Goal: Information Seeking & Learning: Find specific fact

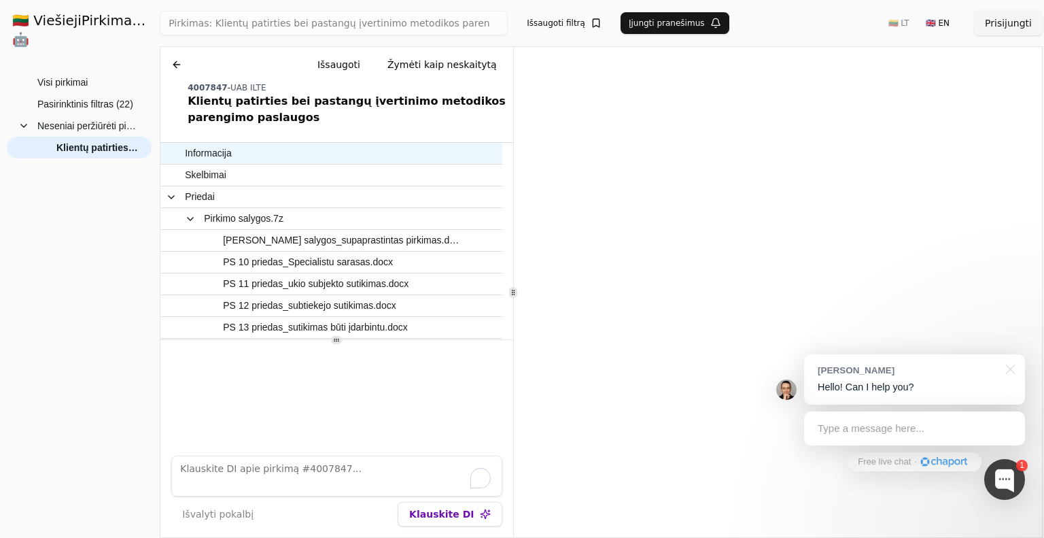
click at [215, 155] on span "Informacija" at bounding box center [208, 153] width 46 height 20
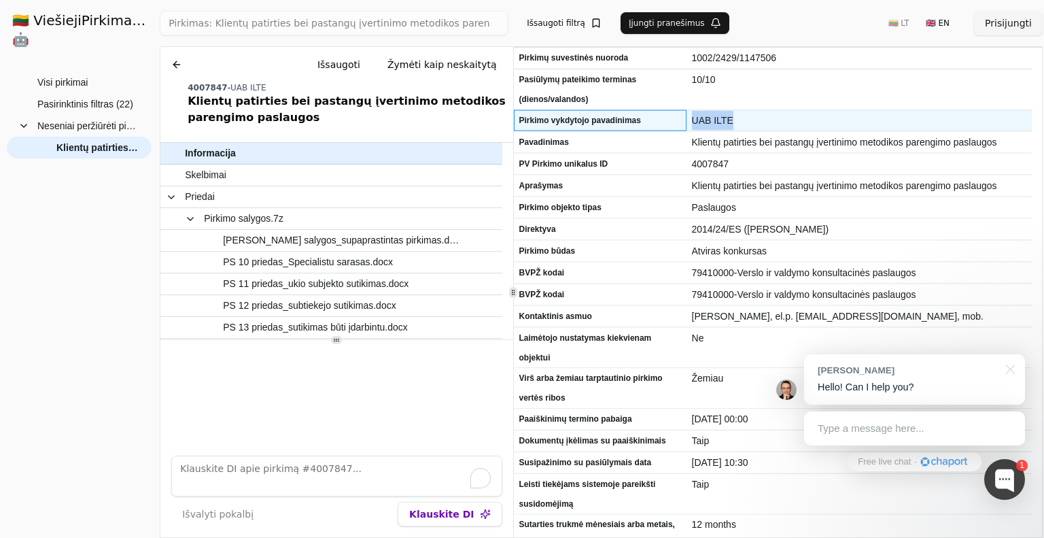
drag, startPoint x: 680, startPoint y: 122, endPoint x: 747, endPoint y: 119, distance: 66.7
click at [747, 119] on div "Pirkimo vykdytojo pavadinimas UAB ILTE" at bounding box center [773, 121] width 519 height 22
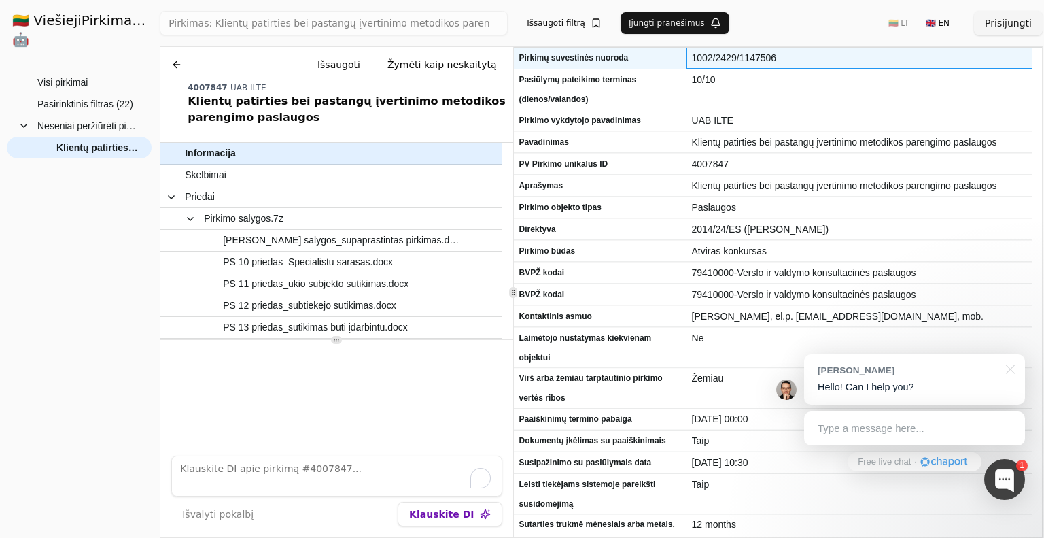
click at [979, 62] on span "1002/2429/1147506" at bounding box center [859, 58] width 335 height 20
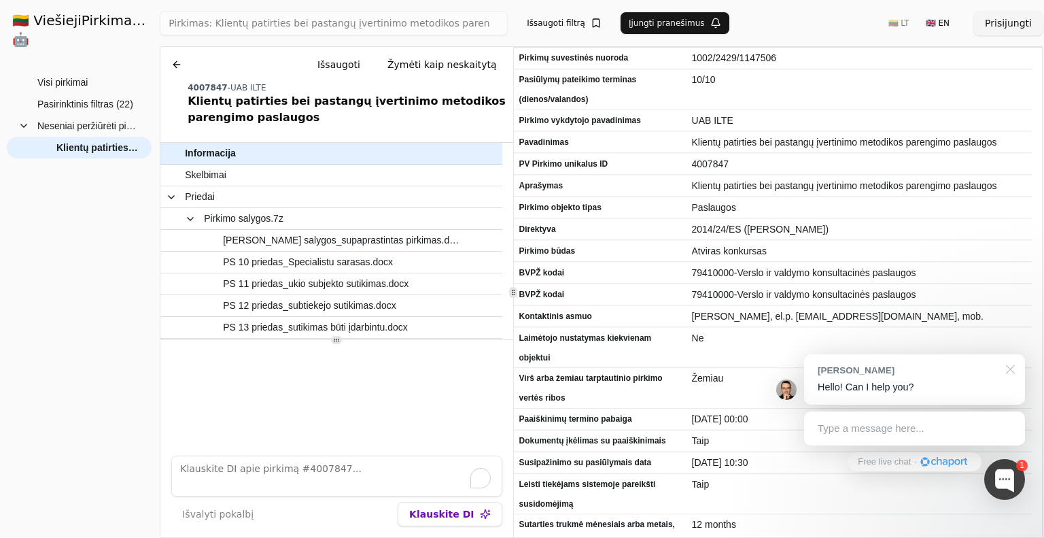
click at [1014, 363] on div at bounding box center [1008, 368] width 34 height 28
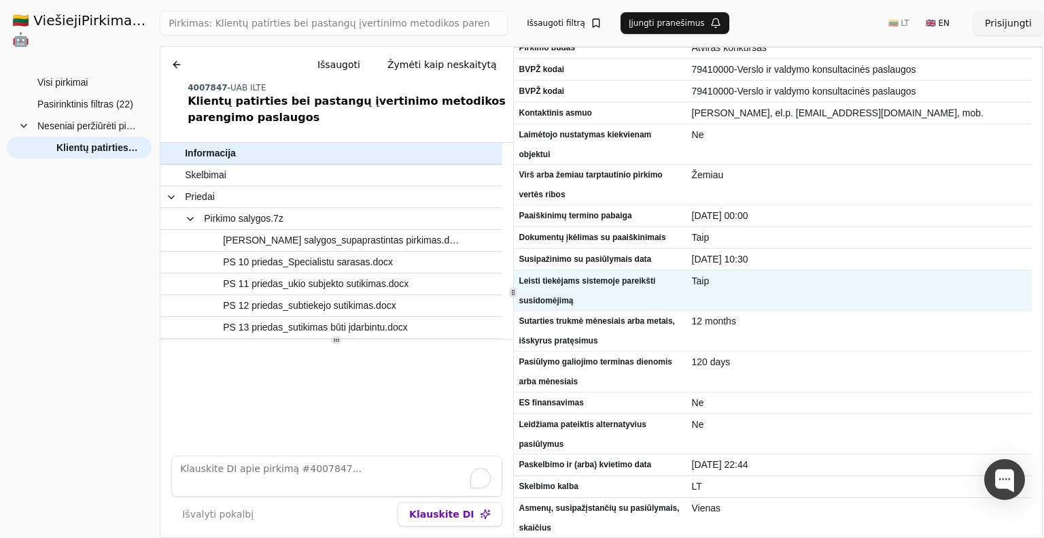
scroll to position [204, 0]
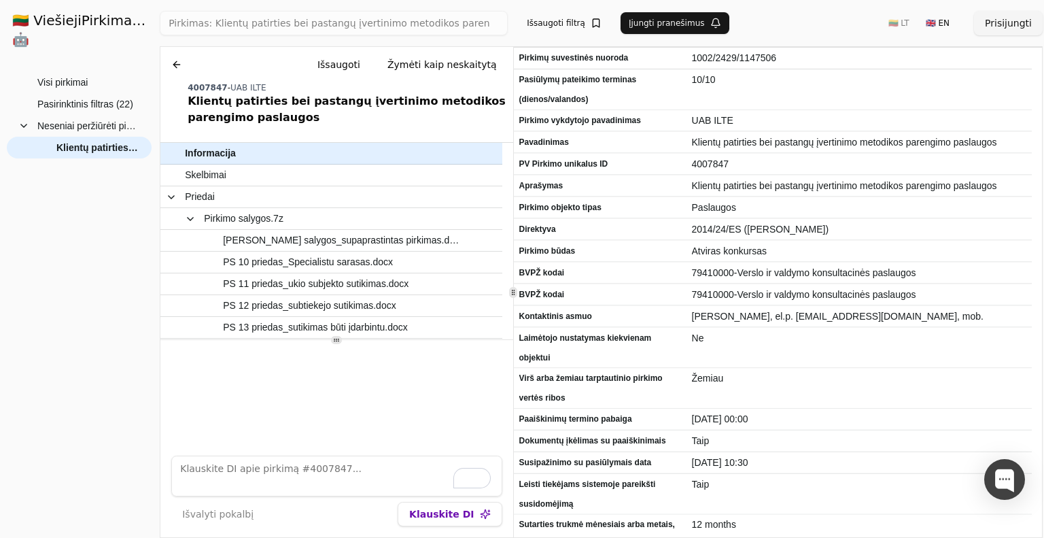
scroll to position [204, 0]
